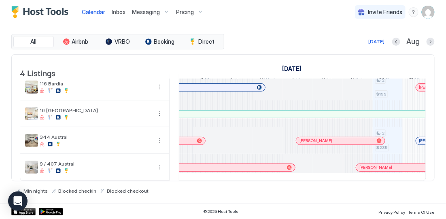
scroll to position [0, 431]
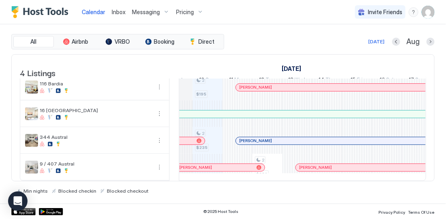
drag, startPoint x: 286, startPoint y: 173, endPoint x: 291, endPoint y: 172, distance: 5.3
click at [291, 172] on div at bounding box center [297, 167] width 30 height 27
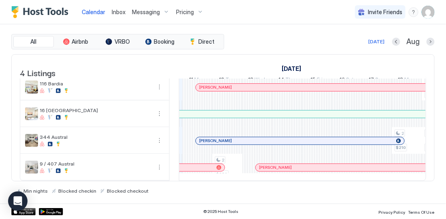
click at [268, 137] on div at bounding box center [268, 140] width 6 height 6
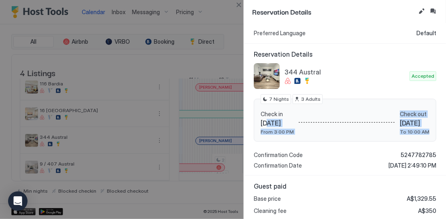
drag, startPoint x: 271, startPoint y: 118, endPoint x: 401, endPoint y: 132, distance: 131.4
click at [401, 132] on div "Check in [DATE] From 3:00 PM Check out [DATE] To 10:00 AM" at bounding box center [344, 122] width 169 height 25
click at [401, 132] on span "To 10:00 AM" at bounding box center [415, 132] width 30 height 6
drag, startPoint x: 386, startPoint y: 125, endPoint x: 403, endPoint y: 132, distance: 18.5
click at [403, 132] on div "Check out [DATE] To 10:00 AM" at bounding box center [415, 122] width 30 height 25
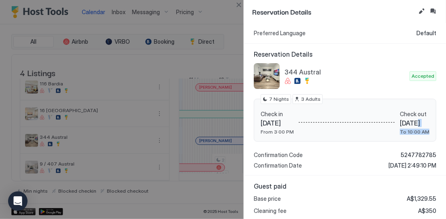
click at [403, 132] on span "To 10:00 AM" at bounding box center [415, 132] width 30 height 6
drag, startPoint x: 403, startPoint y: 132, endPoint x: 383, endPoint y: 123, distance: 21.9
click at [400, 123] on div "Check out [DATE] To 10:00 AM" at bounding box center [415, 122] width 30 height 25
click at [400, 123] on span "[DATE]" at bounding box center [415, 123] width 30 height 8
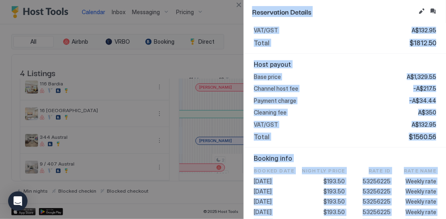
scroll to position [275, 0]
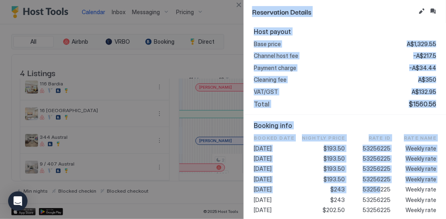
drag, startPoint x: 245, startPoint y: 22, endPoint x: 368, endPoint y: 167, distance: 190.5
click at [368, 167] on div "Reservation Details Personal Details SS [PERSON_NAME] [EMAIL_ADDRESS][DOMAIN_NA…" at bounding box center [345, 109] width 202 height 219
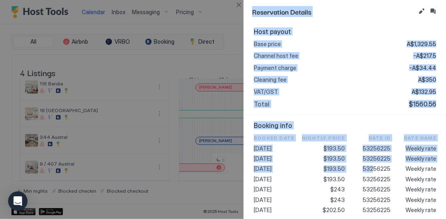
click at [354, 108] on div "Host payout Base price A$1,329.55 Channel host fee -A$217.5 Payment charge -A$3…" at bounding box center [345, 68] width 202 height 94
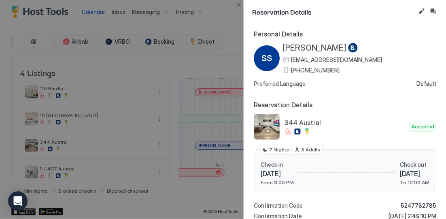
scroll to position [0, 476]
